Goal: Navigation & Orientation: Find specific page/section

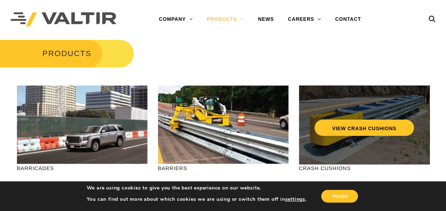
click at [352, 143] on div "VIEW CRASH CUSHIONS" at bounding box center [364, 124] width 130 height 79
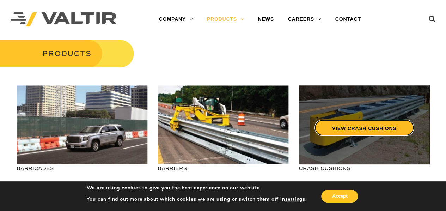
click at [359, 128] on link "VIEW CRASH CUSHIONS" at bounding box center [363, 127] width 99 height 16
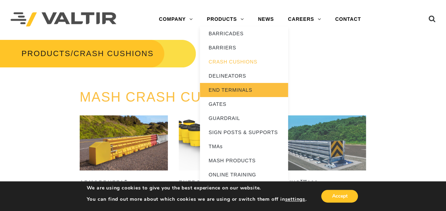
click at [227, 88] on link "END TERMINALS" at bounding box center [244, 90] width 88 height 14
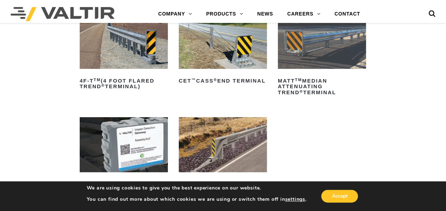
scroll to position [141, 0]
